Goal: Information Seeking & Learning: Find contact information

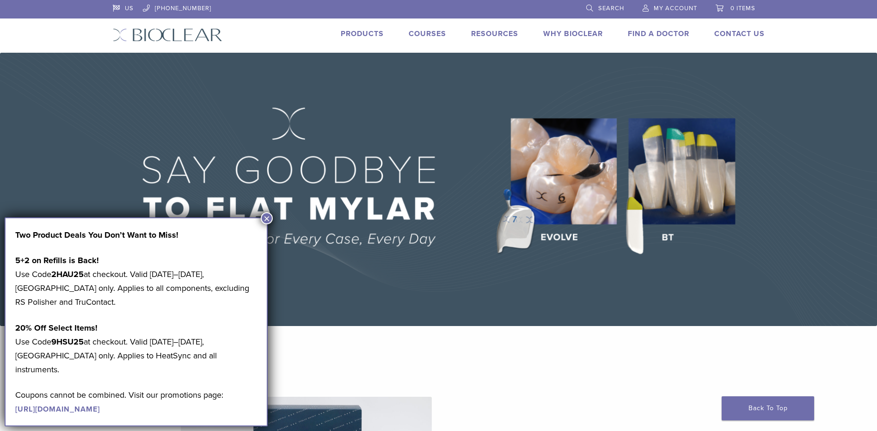
click at [267, 216] on button "×" at bounding box center [267, 218] width 12 height 12
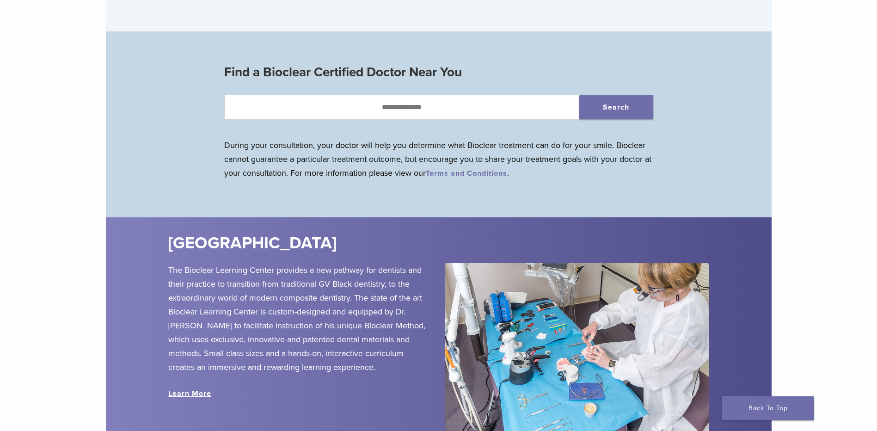
scroll to position [924, 0]
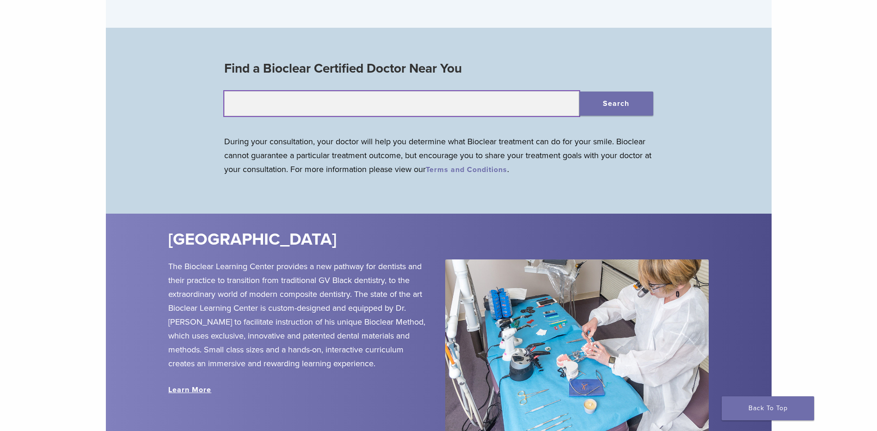
click at [403, 104] on input "text" at bounding box center [401, 103] width 355 height 25
click at [250, 104] on input "*****" at bounding box center [401, 103] width 355 height 25
type input "*****"
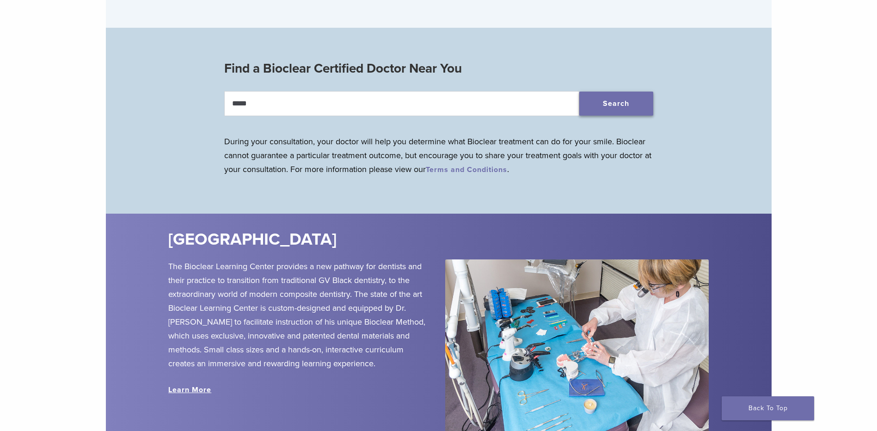
click at [611, 106] on button "Search" at bounding box center [616, 104] width 74 height 24
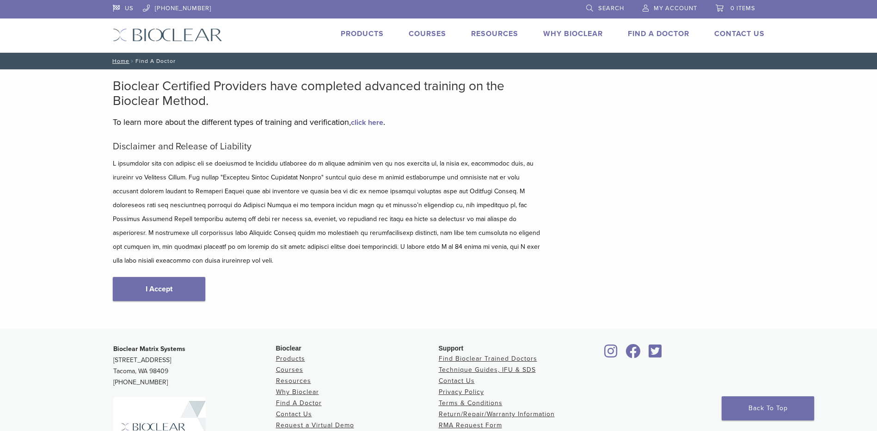
click at [211, 211] on p at bounding box center [328, 212] width 430 height 111
click at [156, 278] on link "I Accept" at bounding box center [159, 289] width 92 height 24
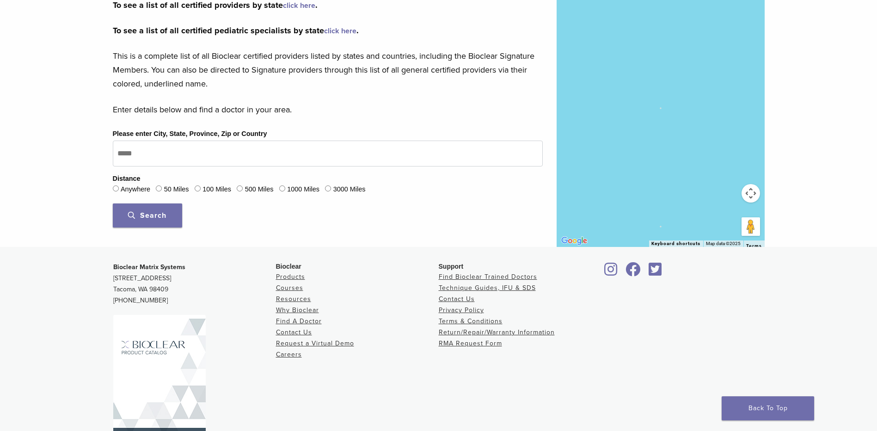
scroll to position [231, 0]
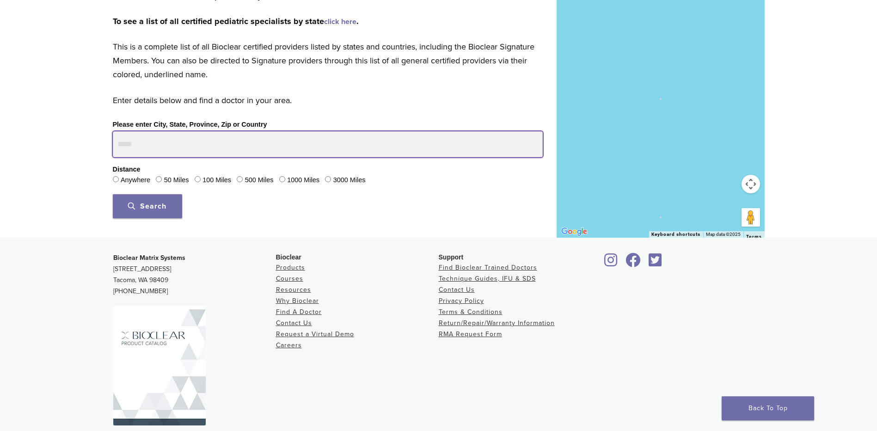
click at [138, 143] on input "Please enter City, State, Province, Zip or Country" at bounding box center [328, 144] width 430 height 26
type input "*****"
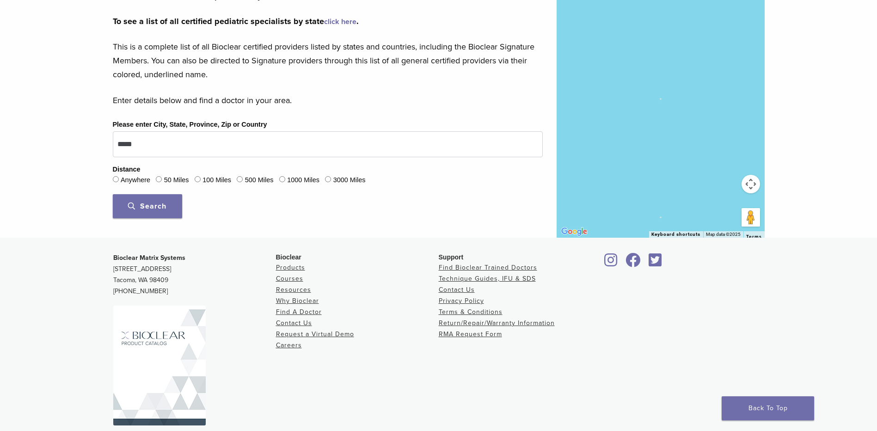
click at [132, 210] on span "Search" at bounding box center [147, 206] width 38 height 9
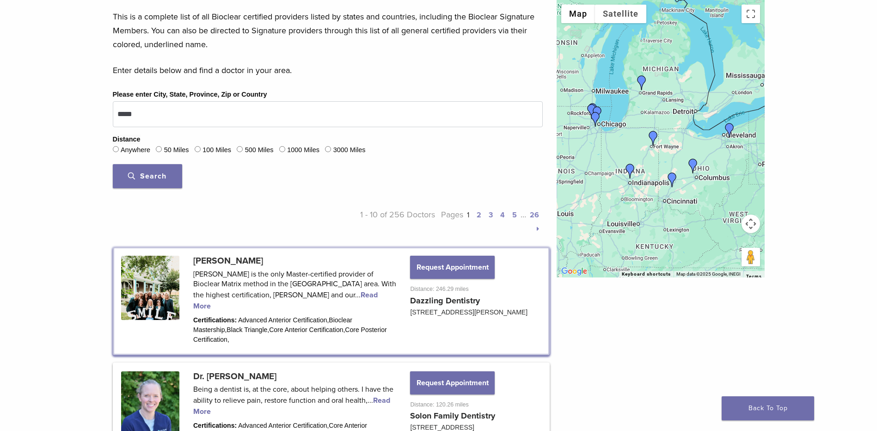
scroll to position [324, 0]
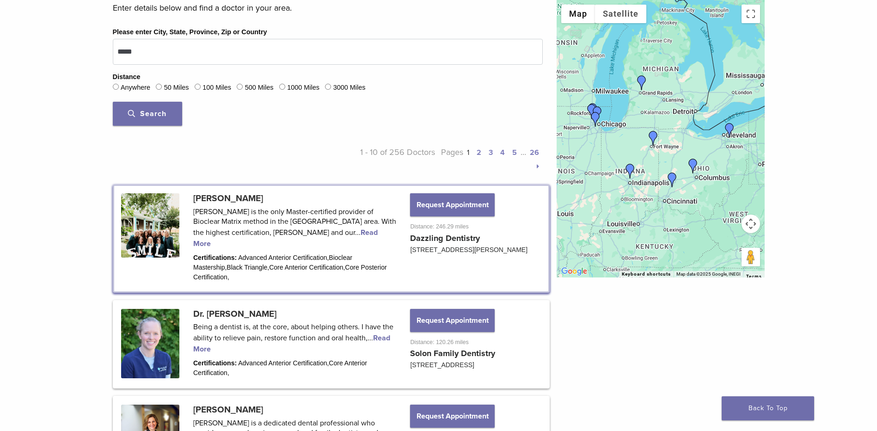
click at [184, 85] on label "50 Miles" at bounding box center [176, 88] width 25 height 10
click at [164, 109] on button "Search" at bounding box center [147, 114] width 69 height 24
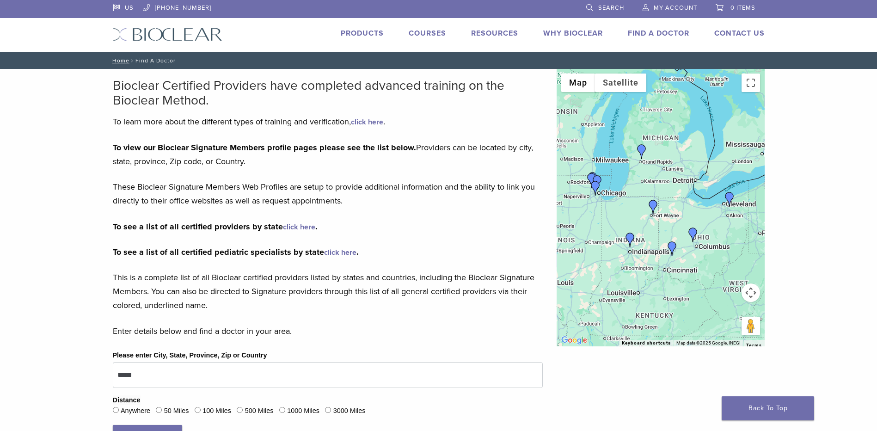
scroll to position [0, 0]
